Goal: Transaction & Acquisition: Book appointment/travel/reservation

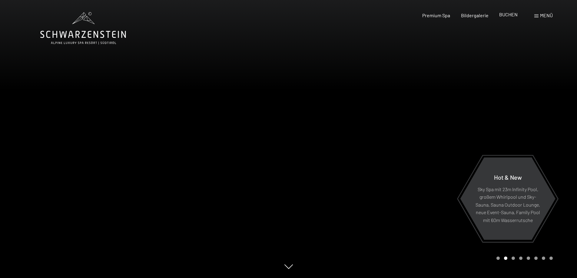
click at [509, 14] on span "BUCHEN" at bounding box center [508, 15] width 18 height 6
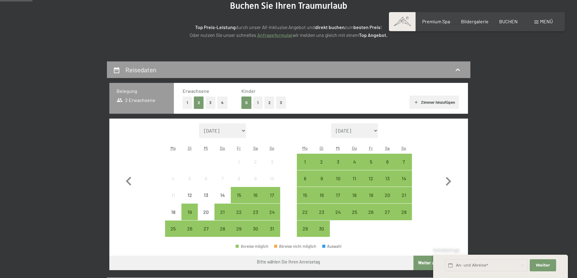
scroll to position [121, 0]
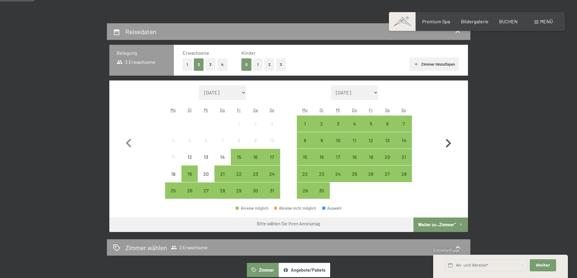
click at [450, 144] on icon "button" at bounding box center [448, 143] width 5 height 9
select select "2025-09-01"
select select "2025-10-01"
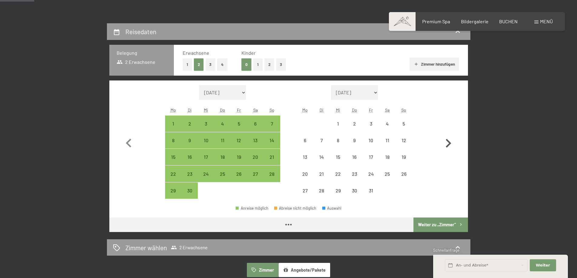
click at [450, 144] on icon "button" at bounding box center [448, 143] width 5 height 9
select select "2025-10-01"
select select "2025-11-01"
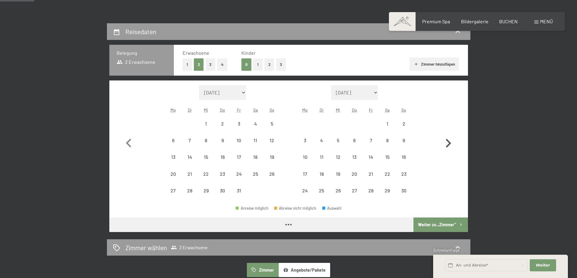
select select "2025-10-01"
select select "2025-11-01"
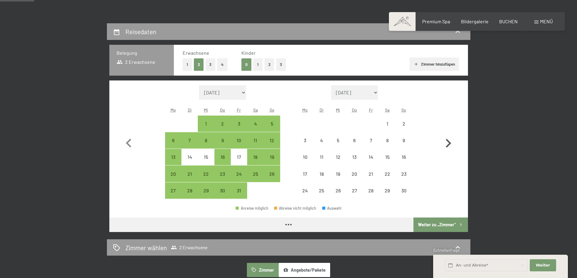
click at [450, 144] on icon "button" at bounding box center [448, 143] width 5 height 9
select select "2025-11-01"
select select "2025-12-01"
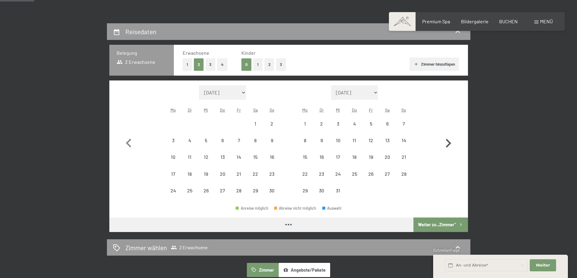
select select "2025-11-01"
select select "2025-12-01"
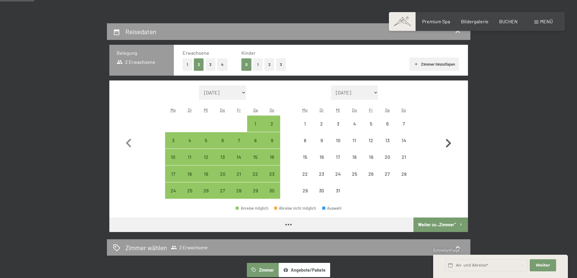
click at [450, 144] on icon "button" at bounding box center [448, 143] width 5 height 9
select select "2025-12-01"
select select "2026-01-01"
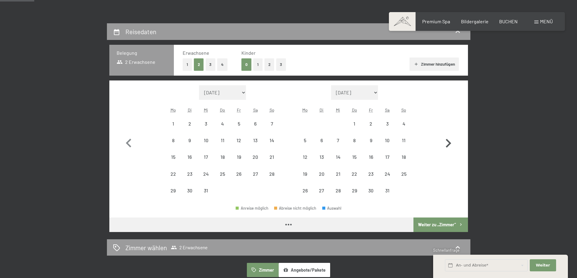
select select "2025-12-01"
select select "2026-01-01"
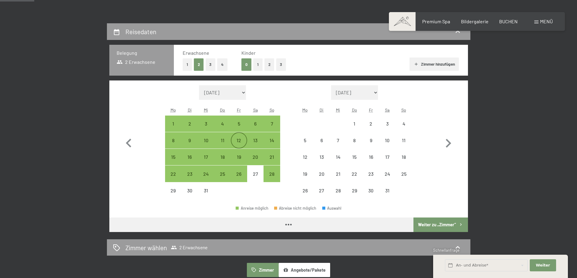
select select "2025-12-01"
select select "2026-01-01"
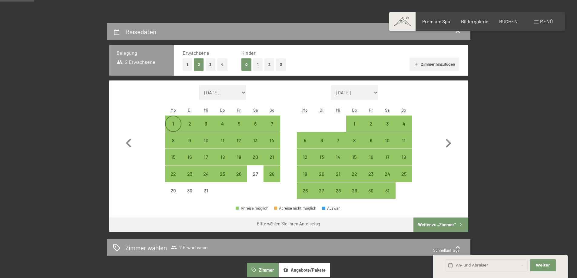
click at [175, 122] on div "1" at bounding box center [173, 128] width 15 height 15
select select "2025-12-01"
select select "2026-01-01"
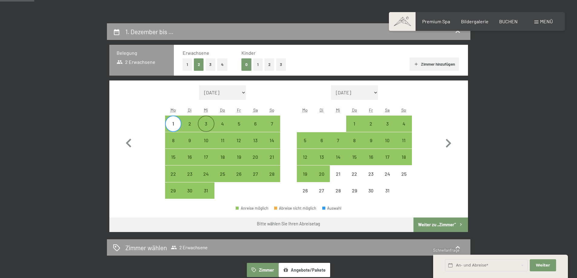
click at [206, 122] on div "3" at bounding box center [205, 128] width 15 height 15
select select "2025-12-01"
select select "2026-01-01"
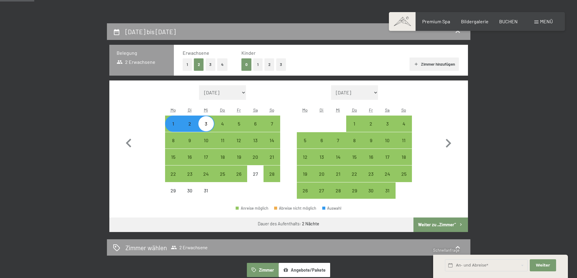
click at [436, 223] on button "Weiter zu „Zimmer“" at bounding box center [440, 225] width 54 height 15
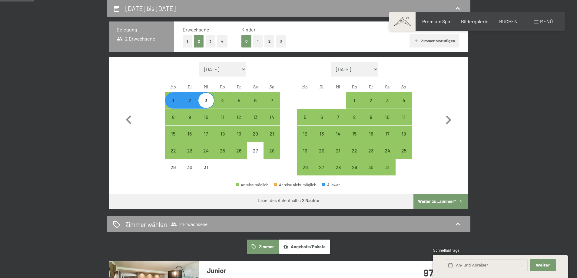
select select "2025-12-01"
select select "2026-01-01"
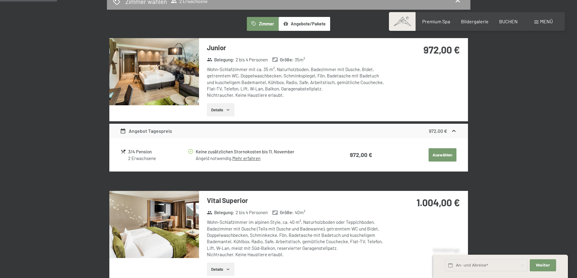
scroll to position [175, 0]
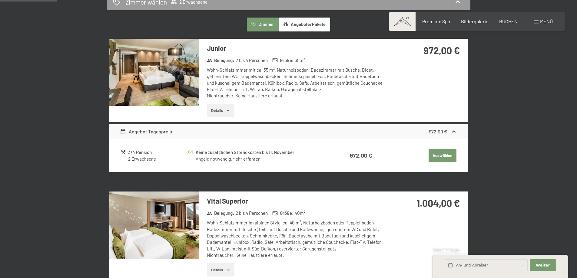
click at [228, 111] on icon "button" at bounding box center [227, 111] width 3 height 2
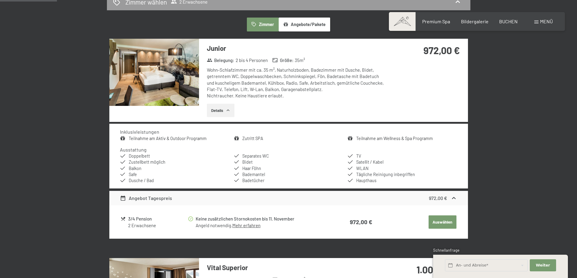
click at [228, 111] on icon "button" at bounding box center [228, 110] width 5 height 5
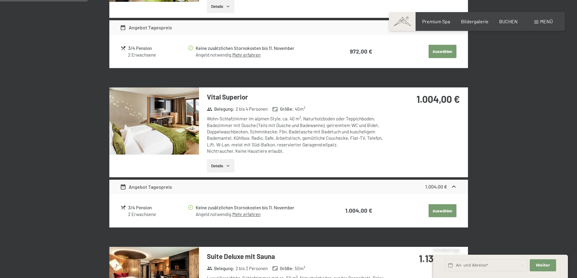
scroll to position [266, 0]
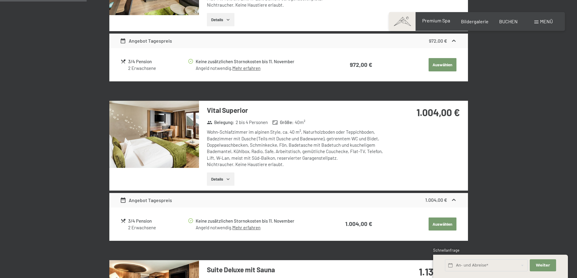
click at [436, 23] on span "Premium Spa" at bounding box center [436, 21] width 28 height 6
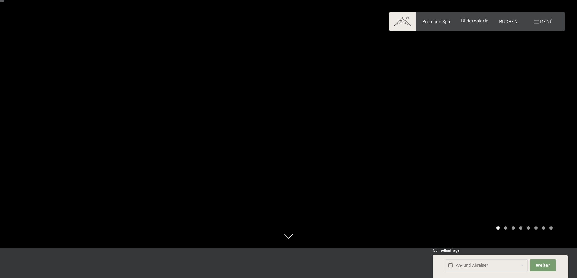
click at [480, 23] on span "Bildergalerie" at bounding box center [475, 21] width 28 height 6
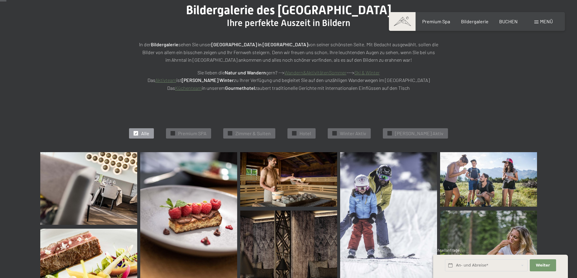
scroll to position [91, 0]
